Goal: Information Seeking & Learning: Understand process/instructions

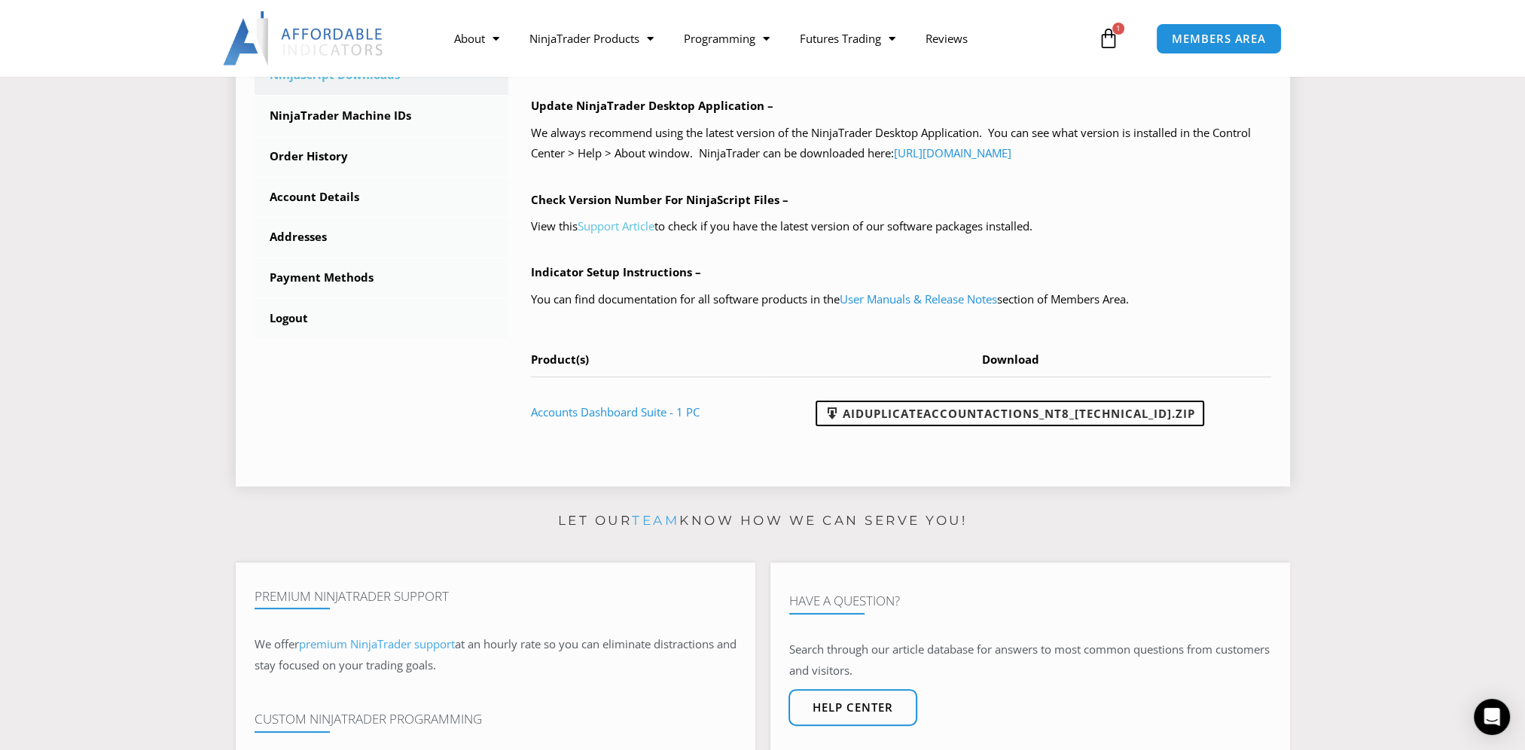
click at [620, 227] on link "Support Article" at bounding box center [615, 225] width 77 height 15
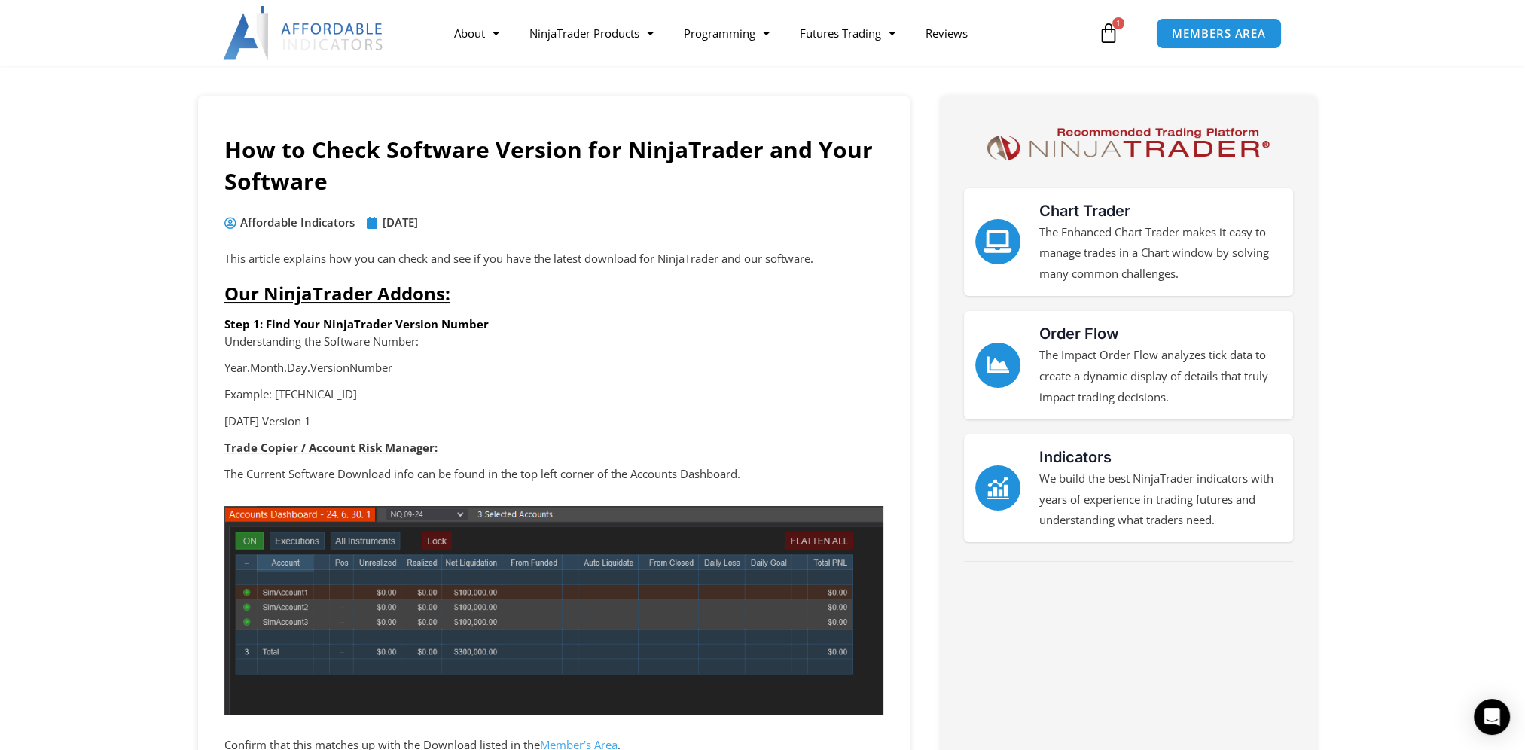
scroll to position [226, 0]
